Goal: Task Accomplishment & Management: Use online tool/utility

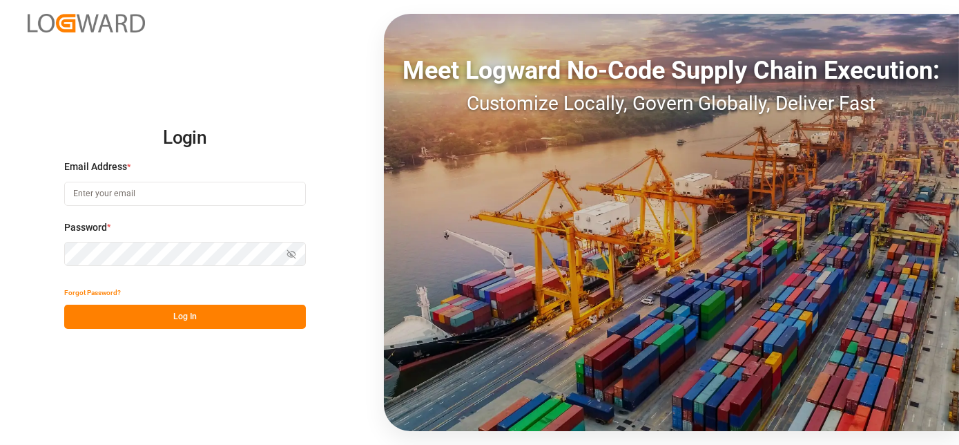
type input "haris.zahirovic@hgkgroup.de"
click at [238, 316] on button "Log In" at bounding box center [185, 317] width 242 height 24
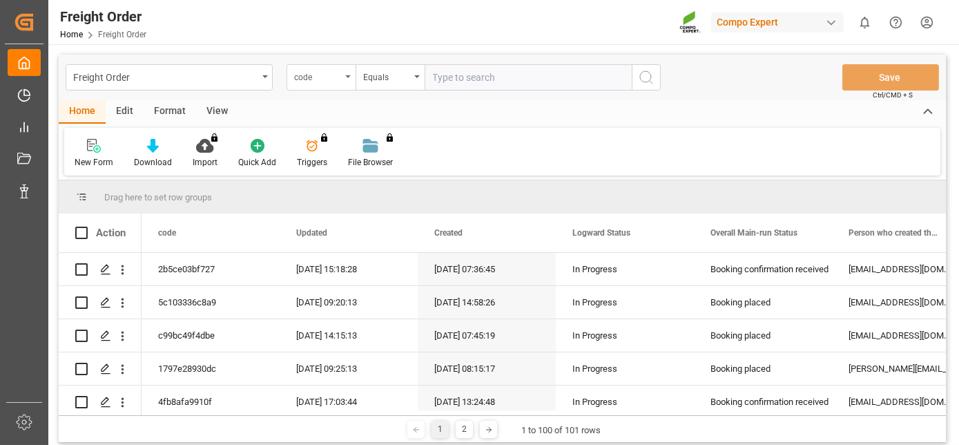
click at [347, 81] on div "code" at bounding box center [321, 77] width 69 height 26
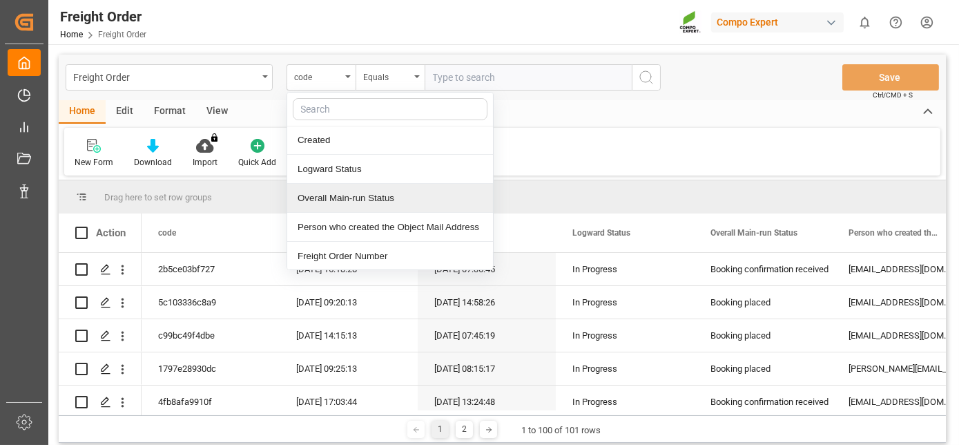
scroll to position [87, 0]
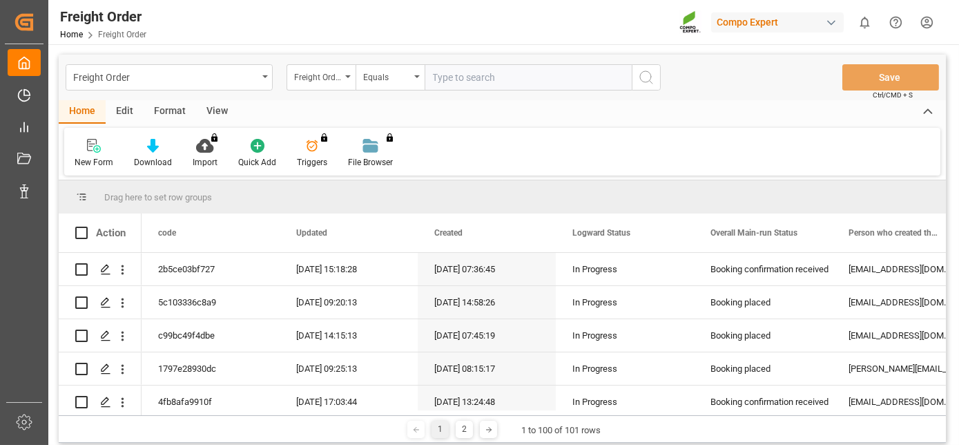
click at [475, 68] on input "text" at bounding box center [528, 77] width 207 height 26
paste input "6200000576"
type input "6200000576"
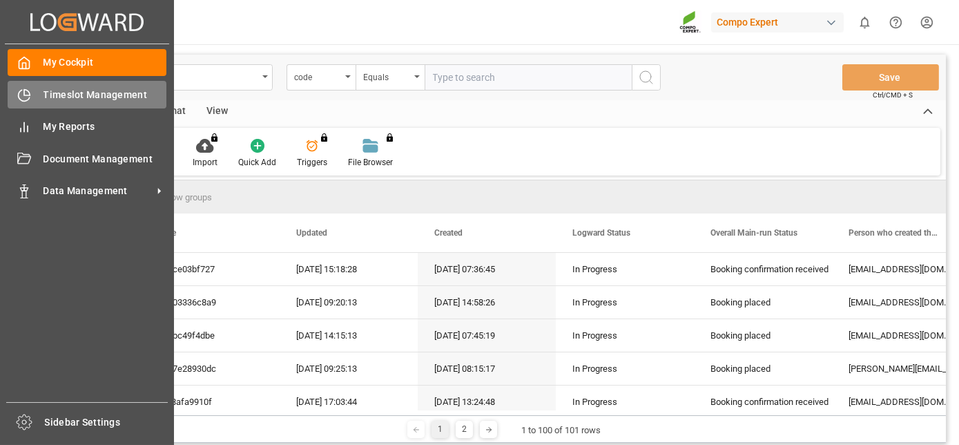
click at [31, 95] on div "Timeslot Management Timeslot Management" at bounding box center [87, 94] width 159 height 27
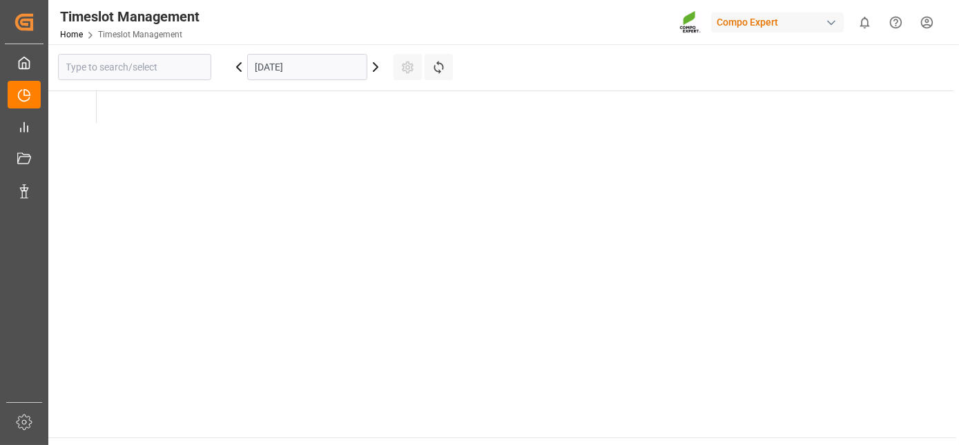
type input "Krefeld"
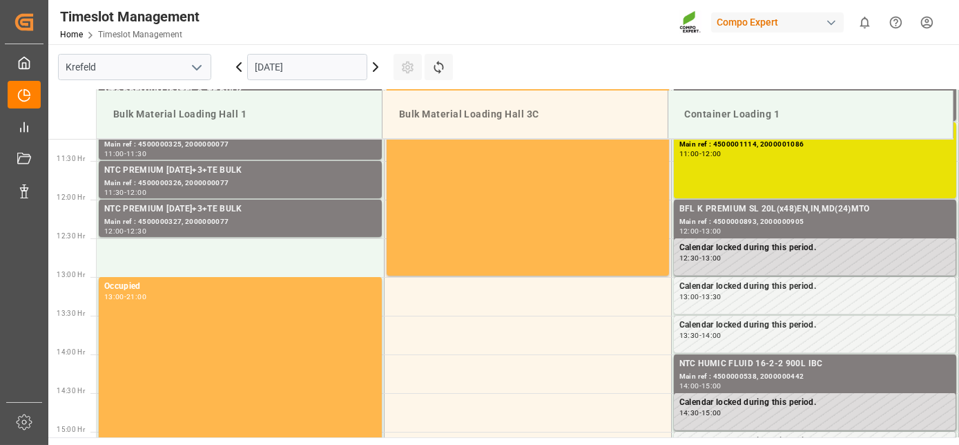
scroll to position [918, 0]
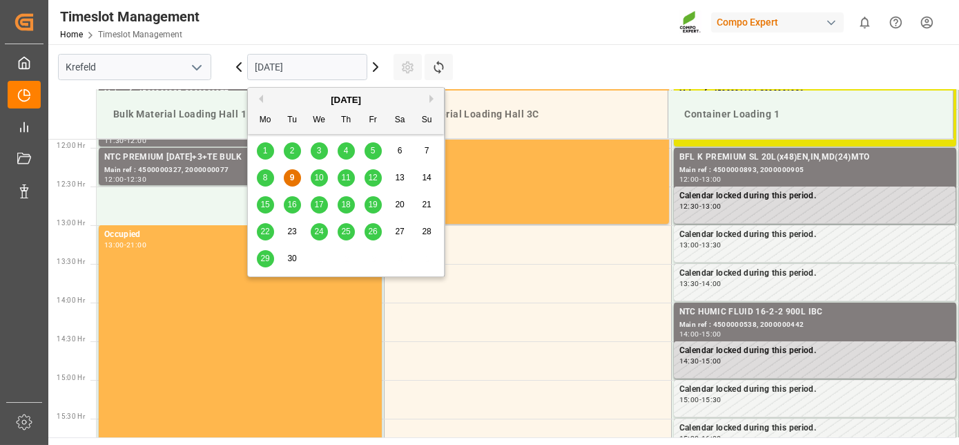
click at [306, 57] on input "[DATE]" at bounding box center [307, 67] width 120 height 26
click at [371, 210] on div "19" at bounding box center [373, 205] width 17 height 17
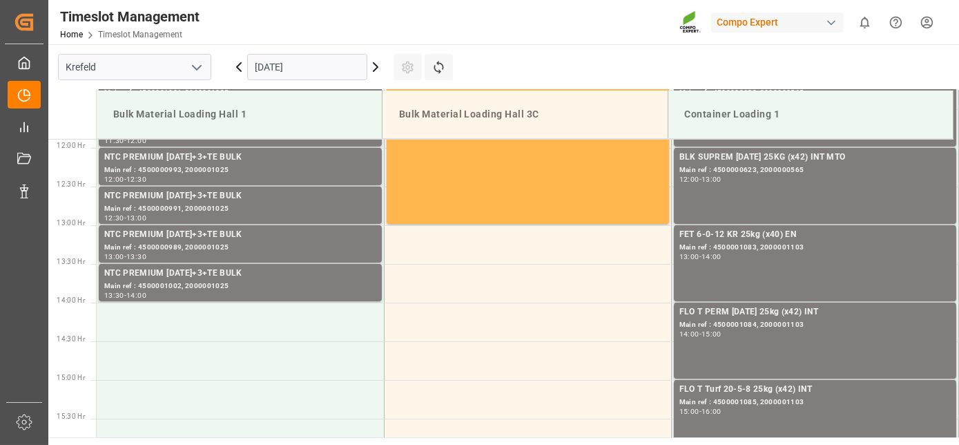
click at [300, 74] on input "[DATE]" at bounding box center [307, 67] width 120 height 26
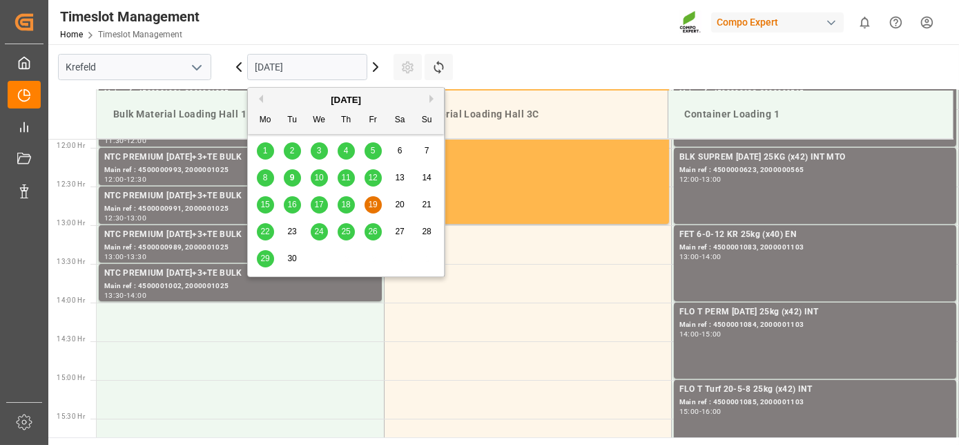
click at [257, 224] on div "22" at bounding box center [265, 232] width 17 height 17
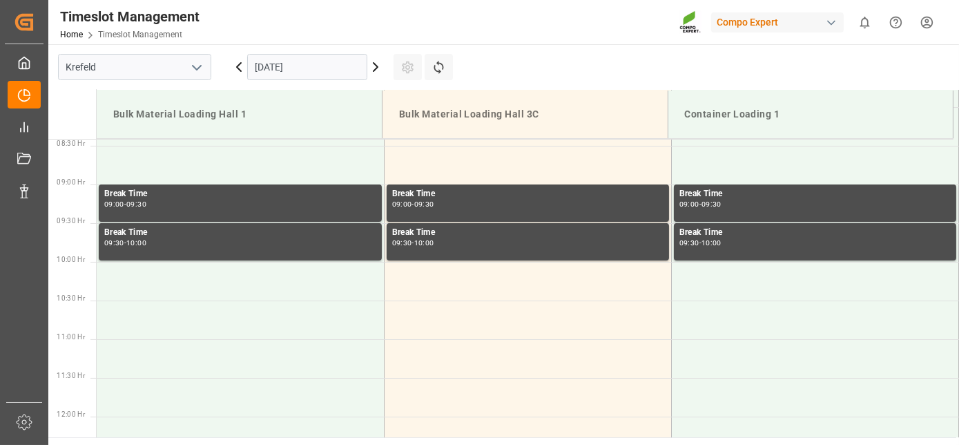
drag, startPoint x: 318, startPoint y: 210, endPoint x: 297, endPoint y: 126, distance: 86.3
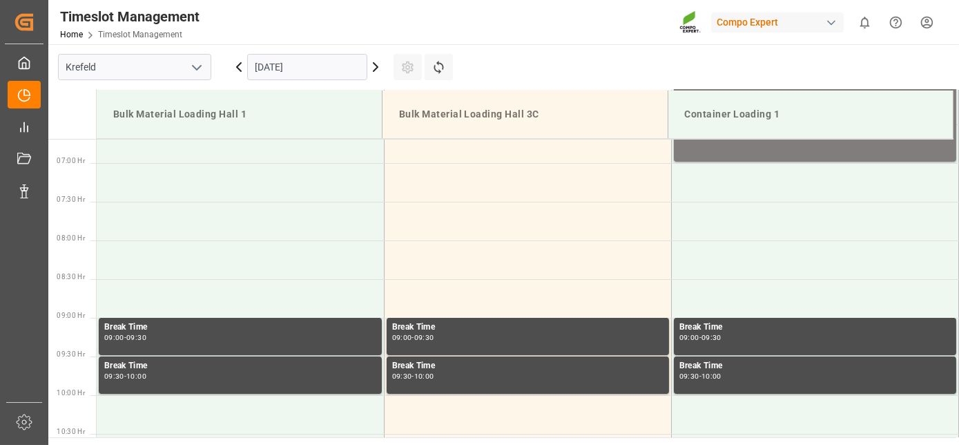
drag, startPoint x: 294, startPoint y: 184, endPoint x: 276, endPoint y: 126, distance: 60.1
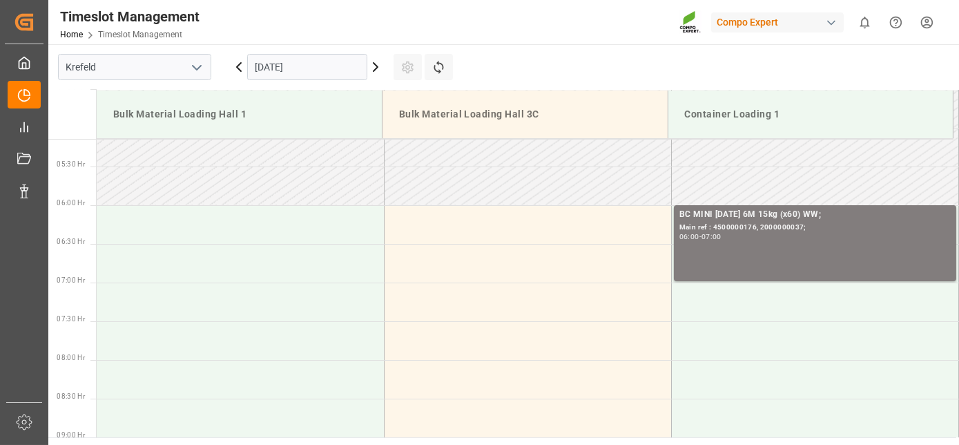
drag, startPoint x: 274, startPoint y: 133, endPoint x: 265, endPoint y: 106, distance: 27.7
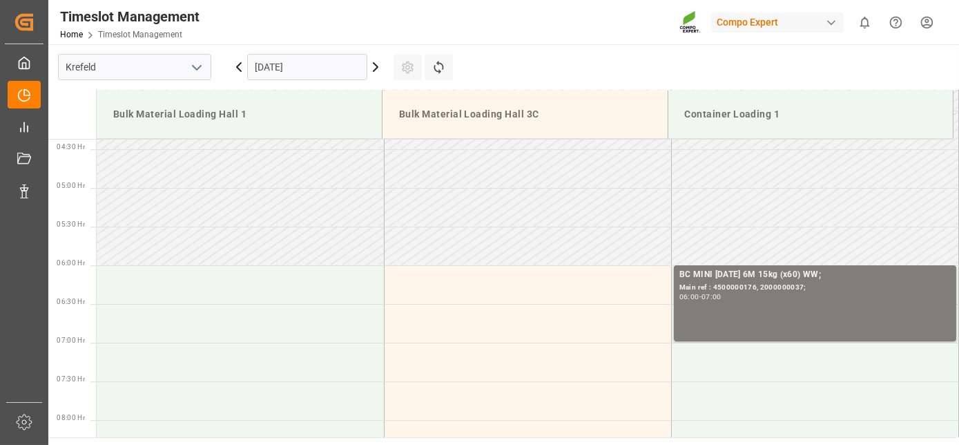
click at [276, 66] on input "[DATE]" at bounding box center [307, 67] width 120 height 26
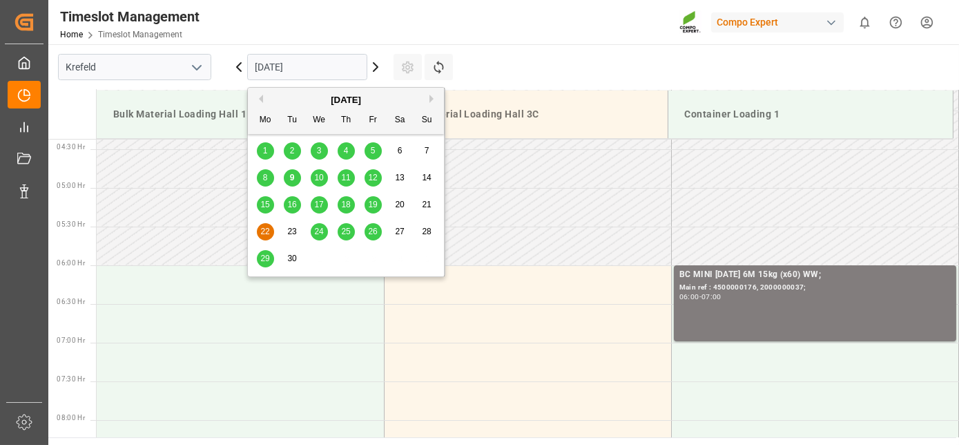
click at [374, 210] on div "19" at bounding box center [373, 205] width 17 height 17
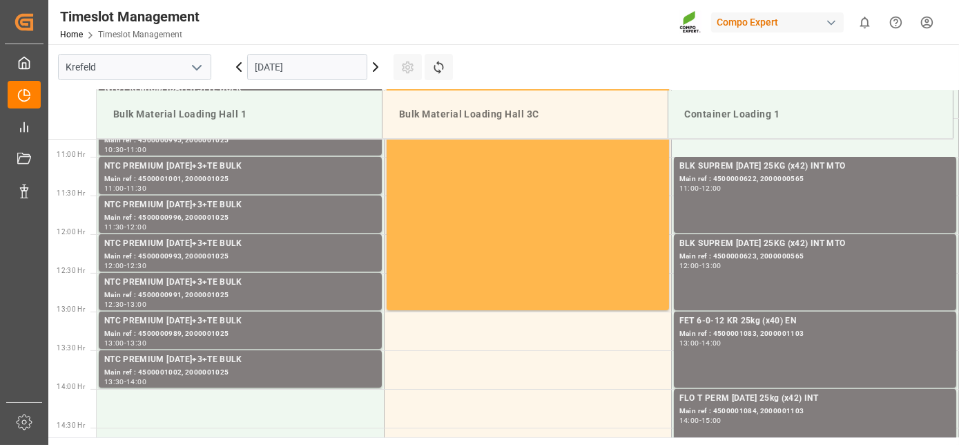
scroll to position [918, 0]
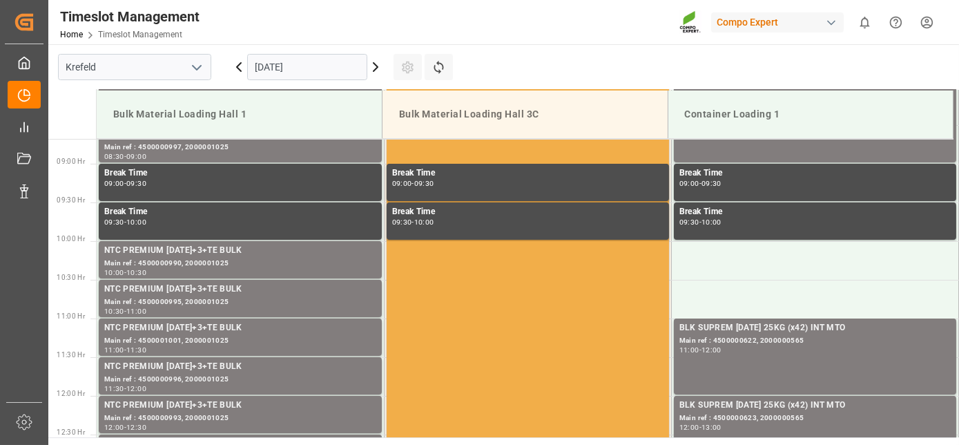
drag, startPoint x: 471, startPoint y: 210, endPoint x: 432, endPoint y: 151, distance: 70.7
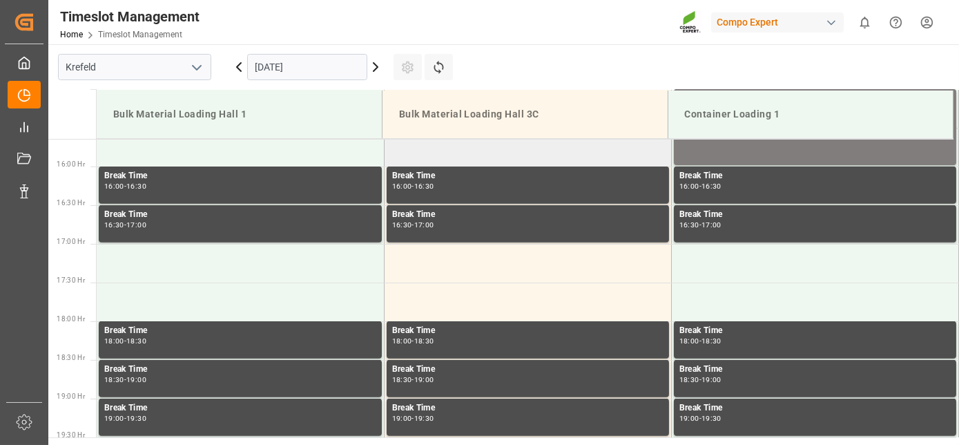
drag, startPoint x: 432, startPoint y: 155, endPoint x: 430, endPoint y: 247, distance: 91.2
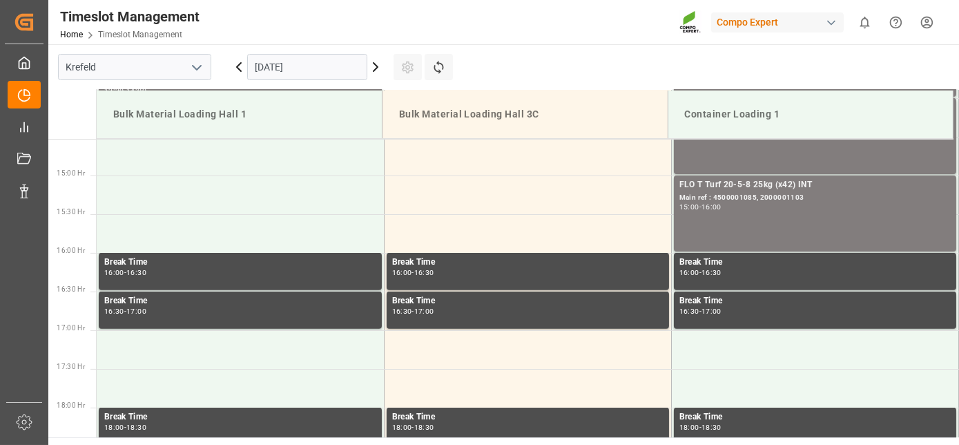
drag, startPoint x: 423, startPoint y: 234, endPoint x: 360, endPoint y: 102, distance: 145.8
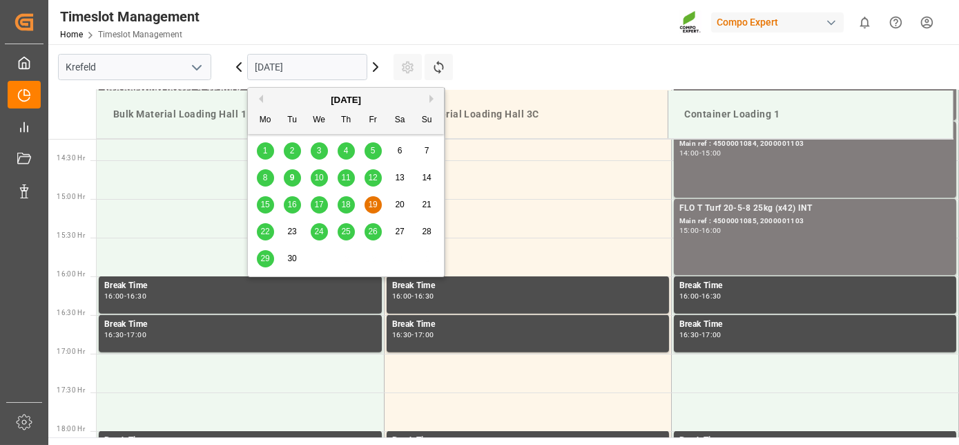
click at [302, 55] on input "[DATE]" at bounding box center [307, 67] width 120 height 26
click at [263, 233] on span "22" at bounding box center [264, 231] width 9 height 10
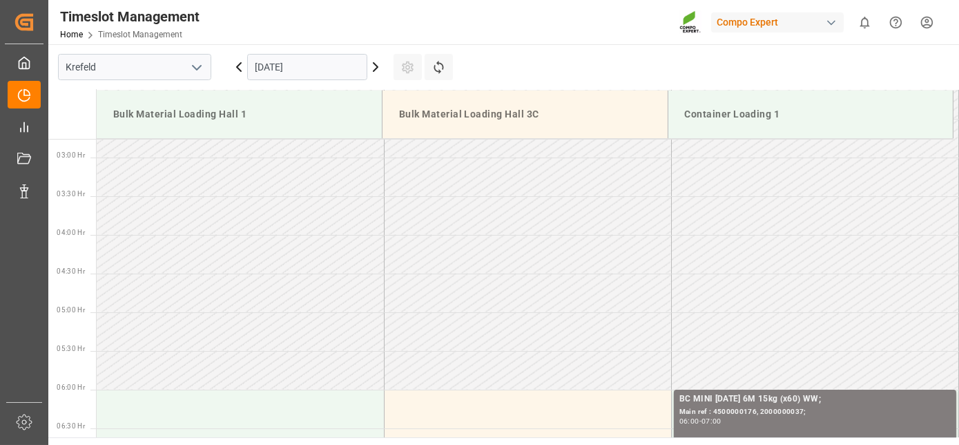
scroll to position [918, 0]
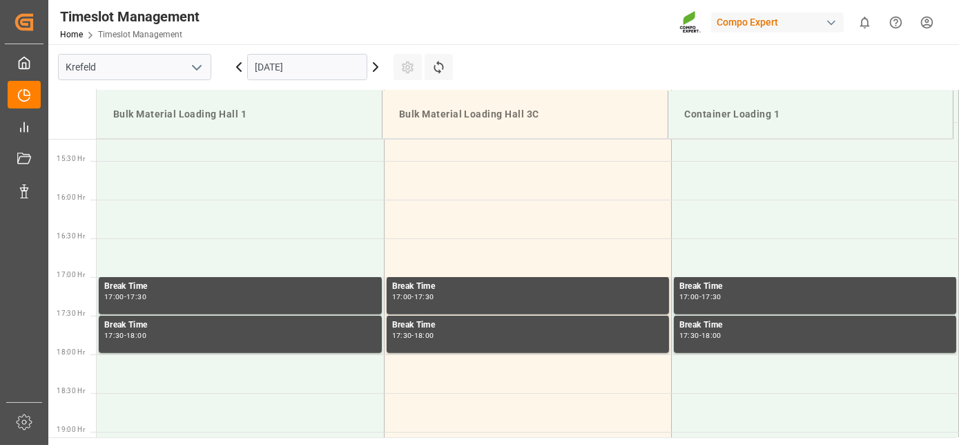
drag, startPoint x: 506, startPoint y: 191, endPoint x: 473, endPoint y: 269, distance: 85.4
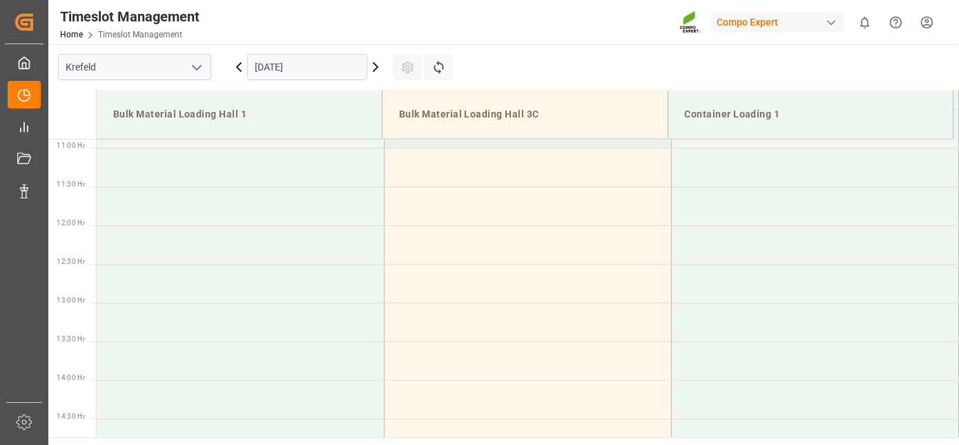
drag, startPoint x: 473, startPoint y: 270, endPoint x: 447, endPoint y: 142, distance: 131.0
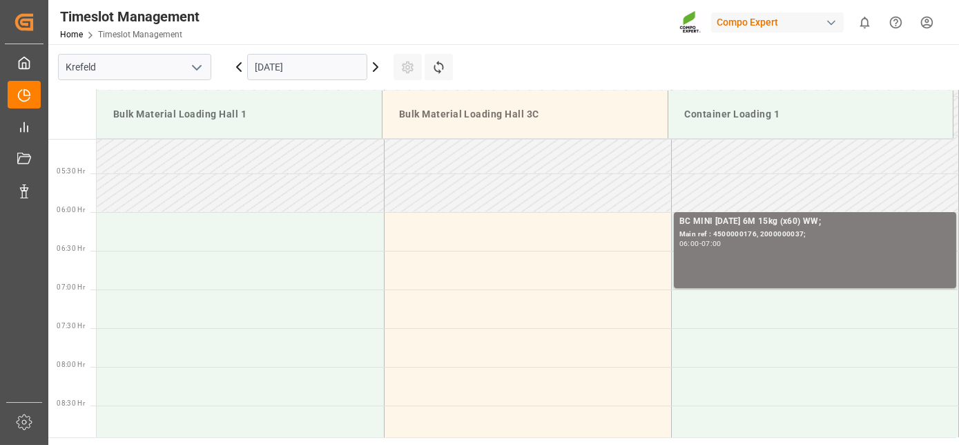
drag, startPoint x: 474, startPoint y: 226, endPoint x: 447, endPoint y: 133, distance: 96.2
